Goal: Task Accomplishment & Management: Manage account settings

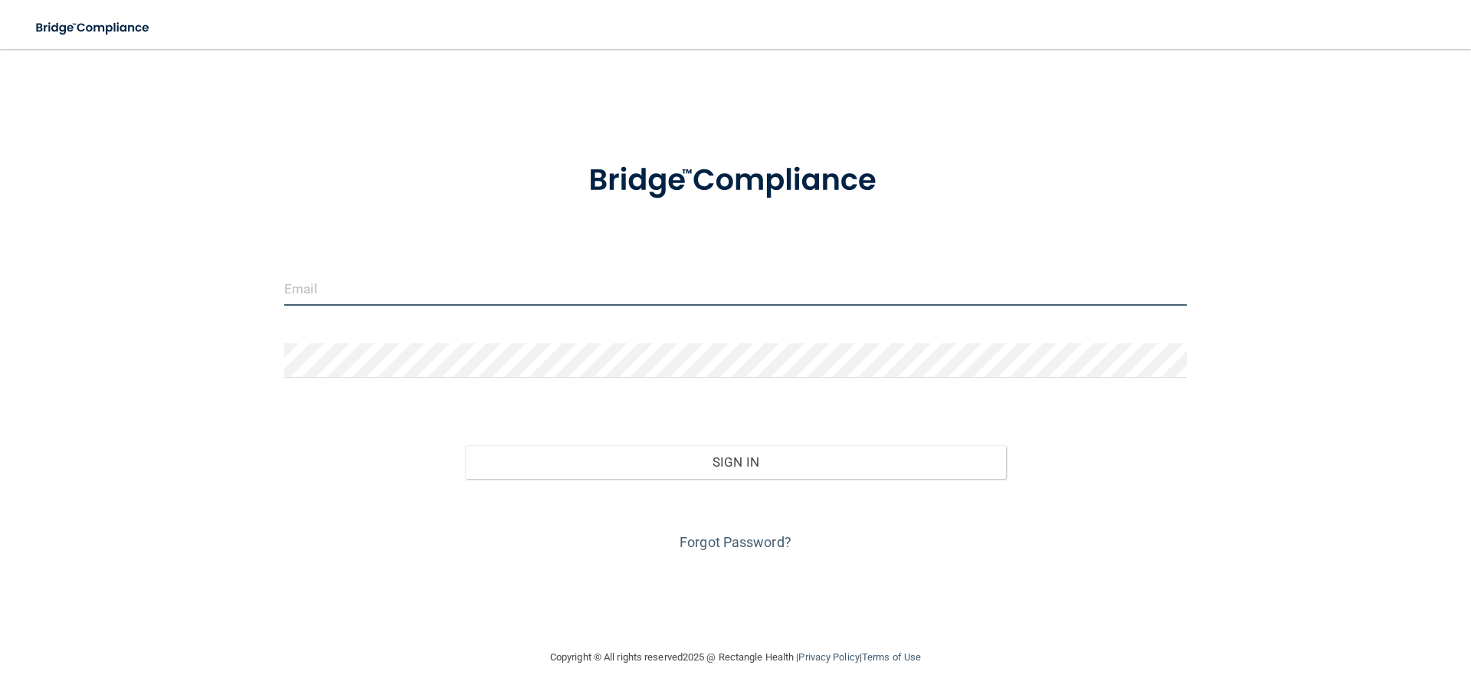
type input "[EMAIL_ADDRESS][DOMAIN_NAME]"
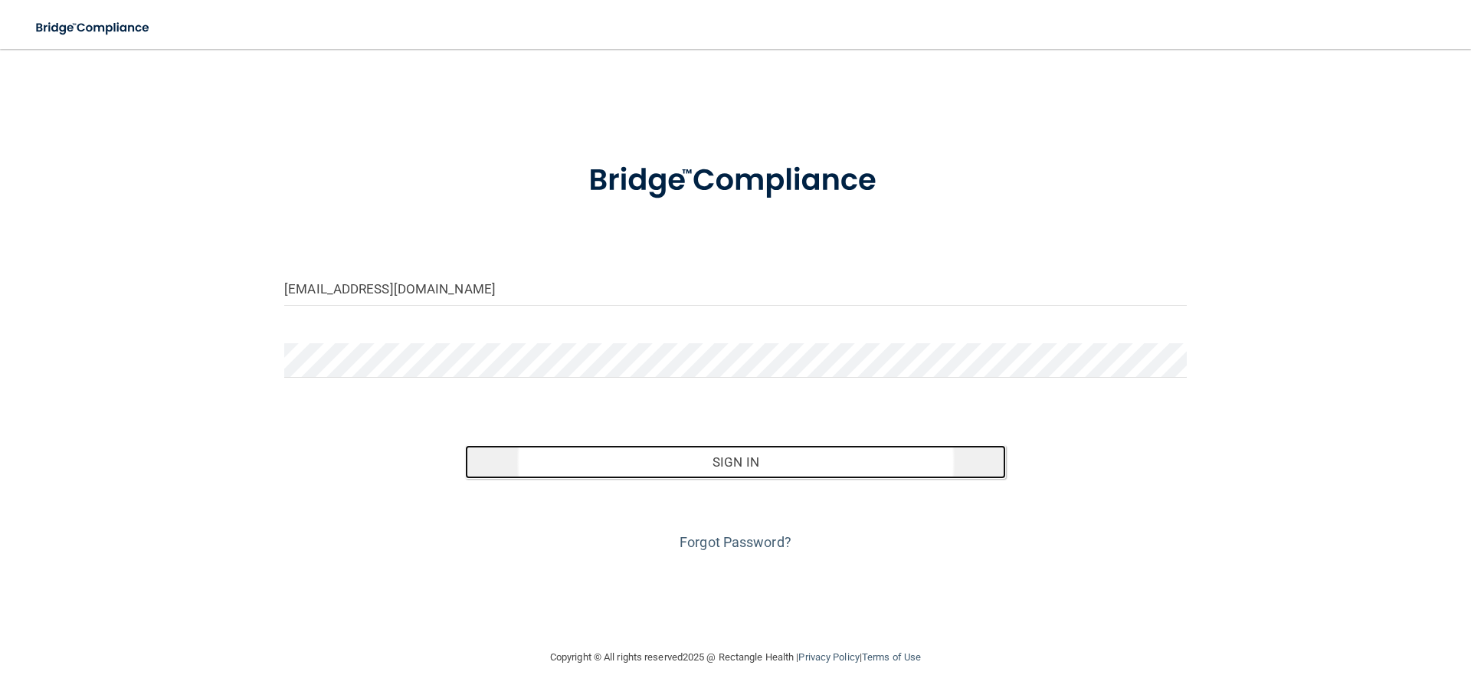
click at [680, 466] on button "Sign In" at bounding box center [736, 462] width 542 height 34
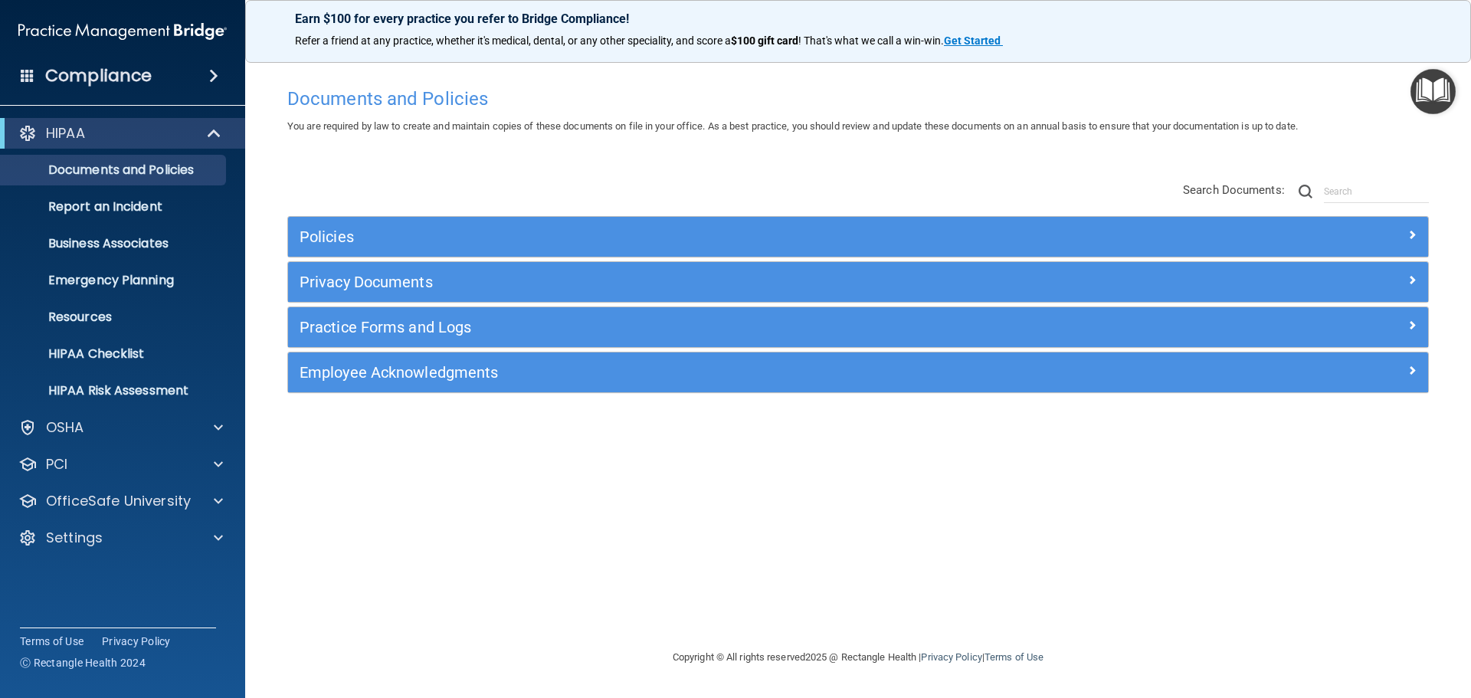
click at [1423, 87] on img "Open Resource Center" at bounding box center [1432, 91] width 45 height 45
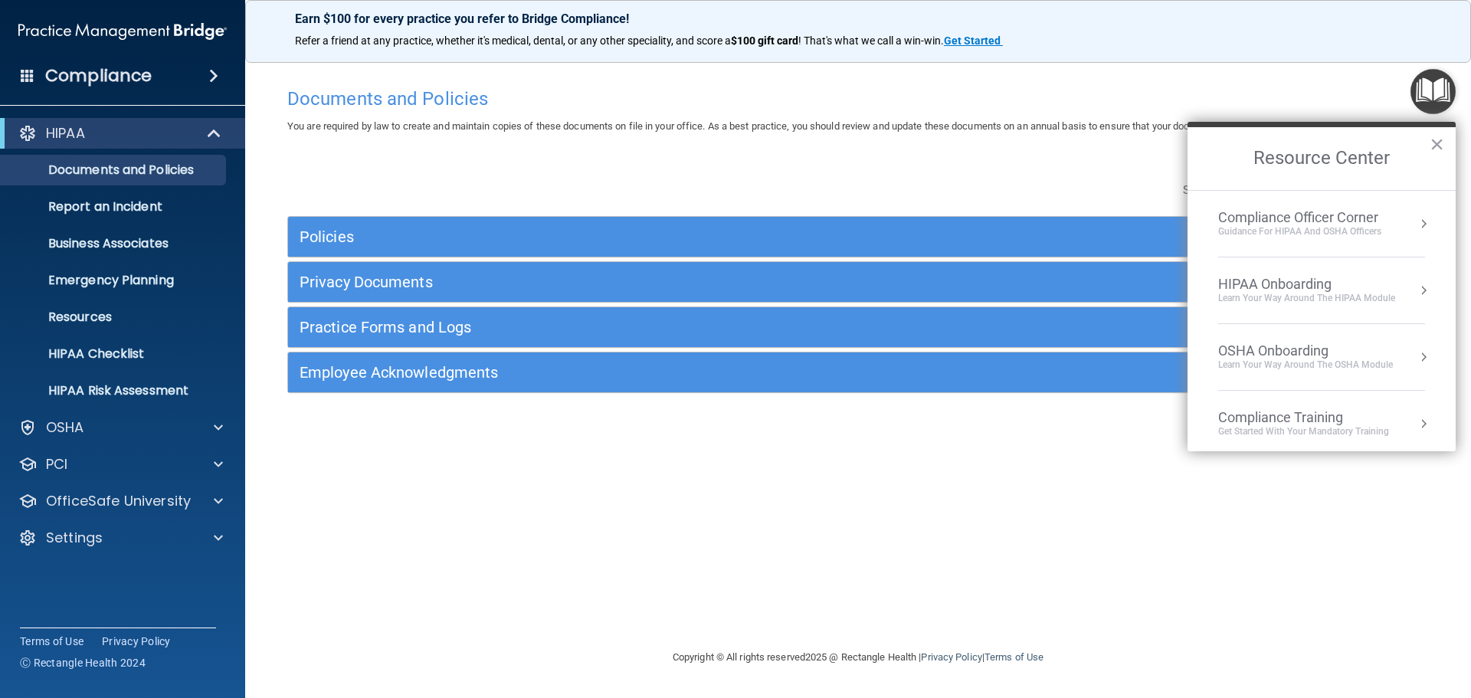
click at [1272, 290] on div "HIPAA Onboarding" at bounding box center [1306, 284] width 177 height 17
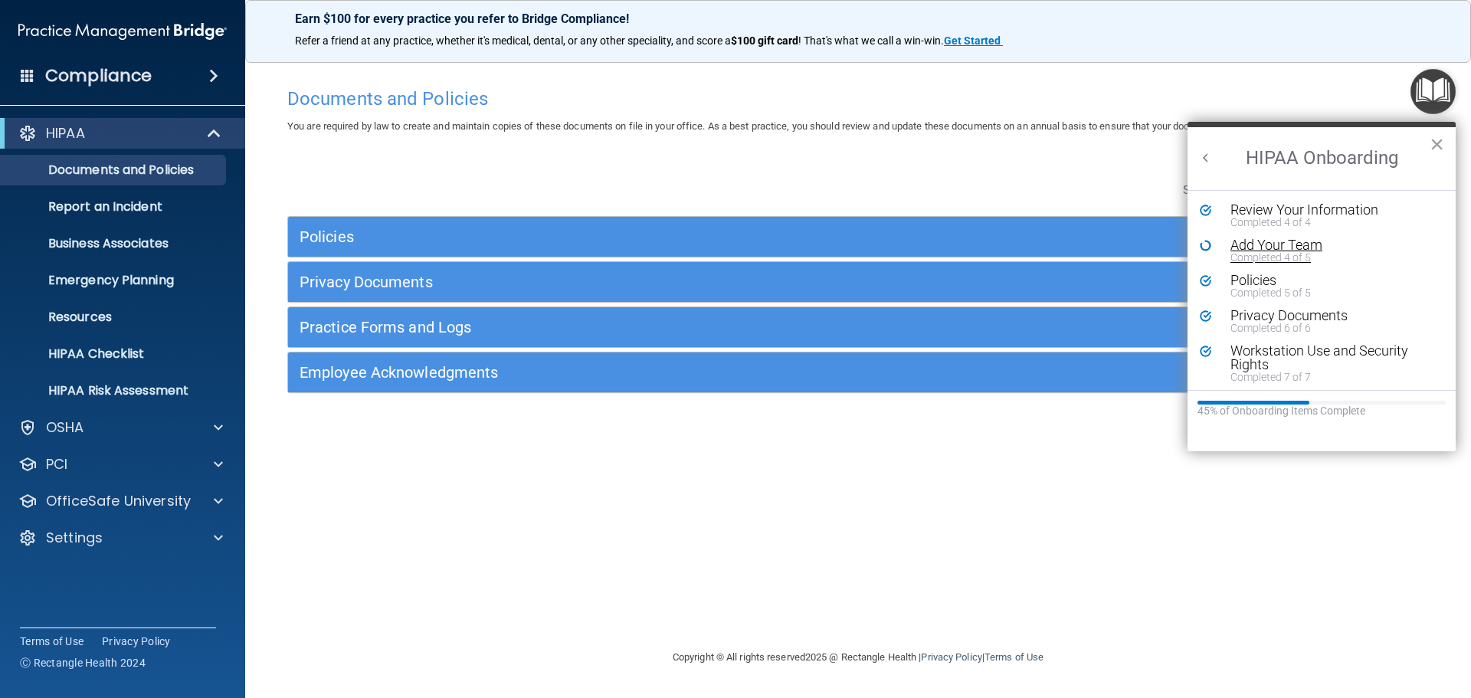
click at [1269, 252] on div "Completed 4 of 5" at bounding box center [1327, 257] width 194 height 11
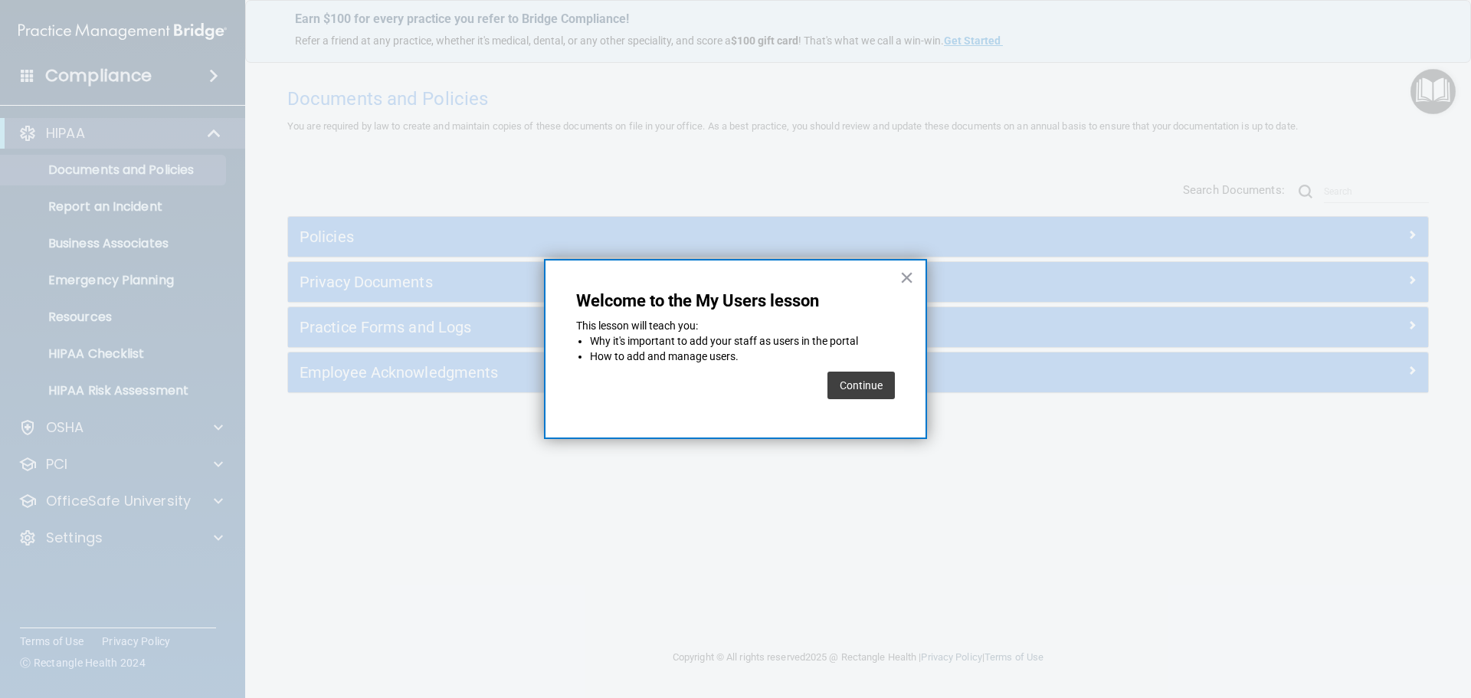
click at [854, 381] on button "Continue" at bounding box center [860, 385] width 67 height 28
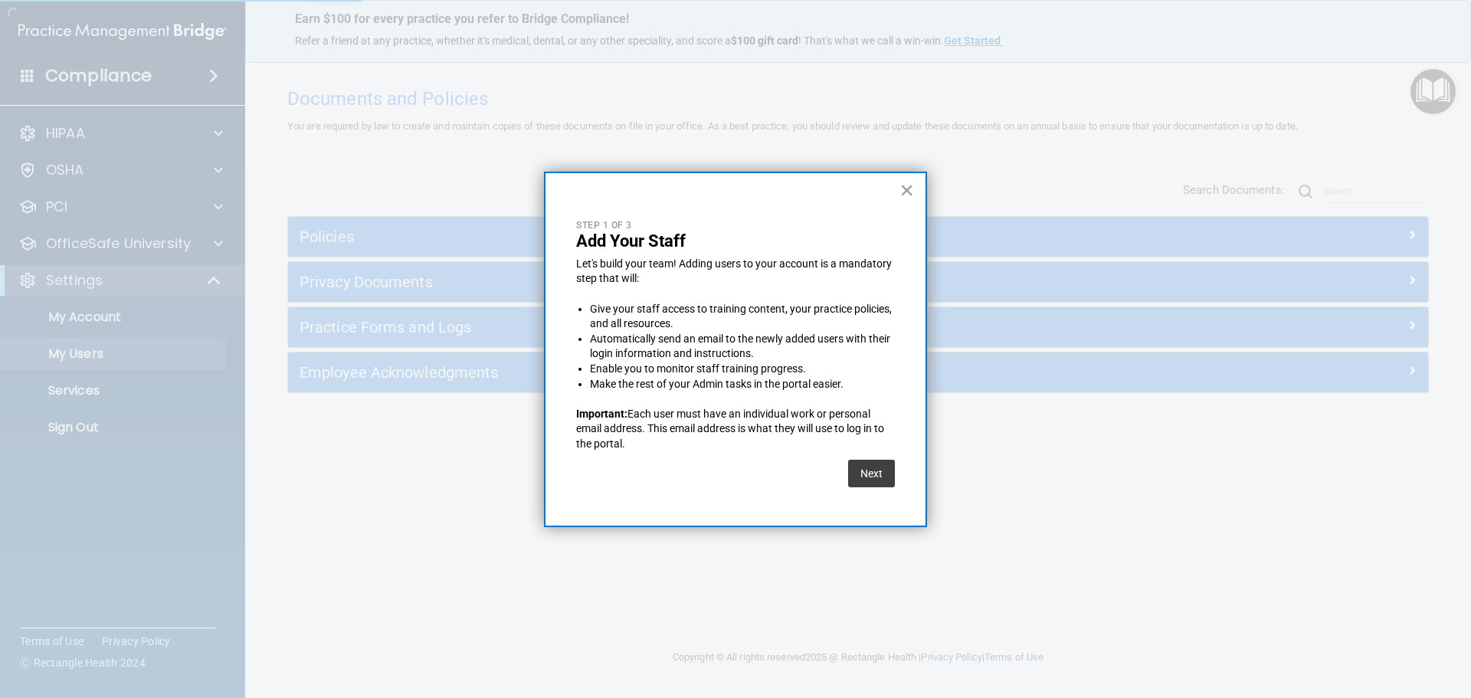
click at [908, 193] on button "×" at bounding box center [906, 190] width 15 height 25
select select "20"
